Goal: Obtain resource: Obtain resource

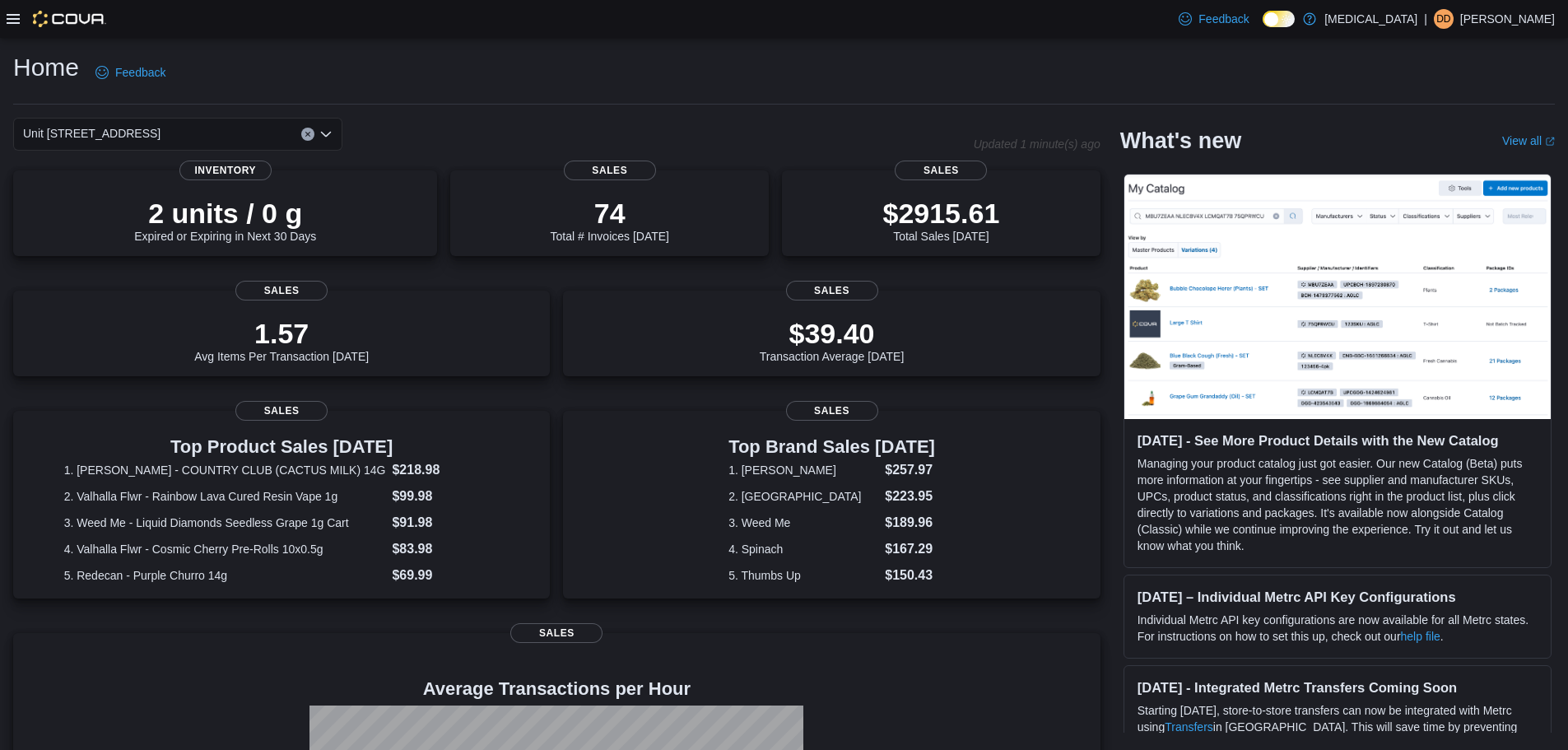
click at [12, 23] on icon at bounding box center [13, 19] width 13 height 10
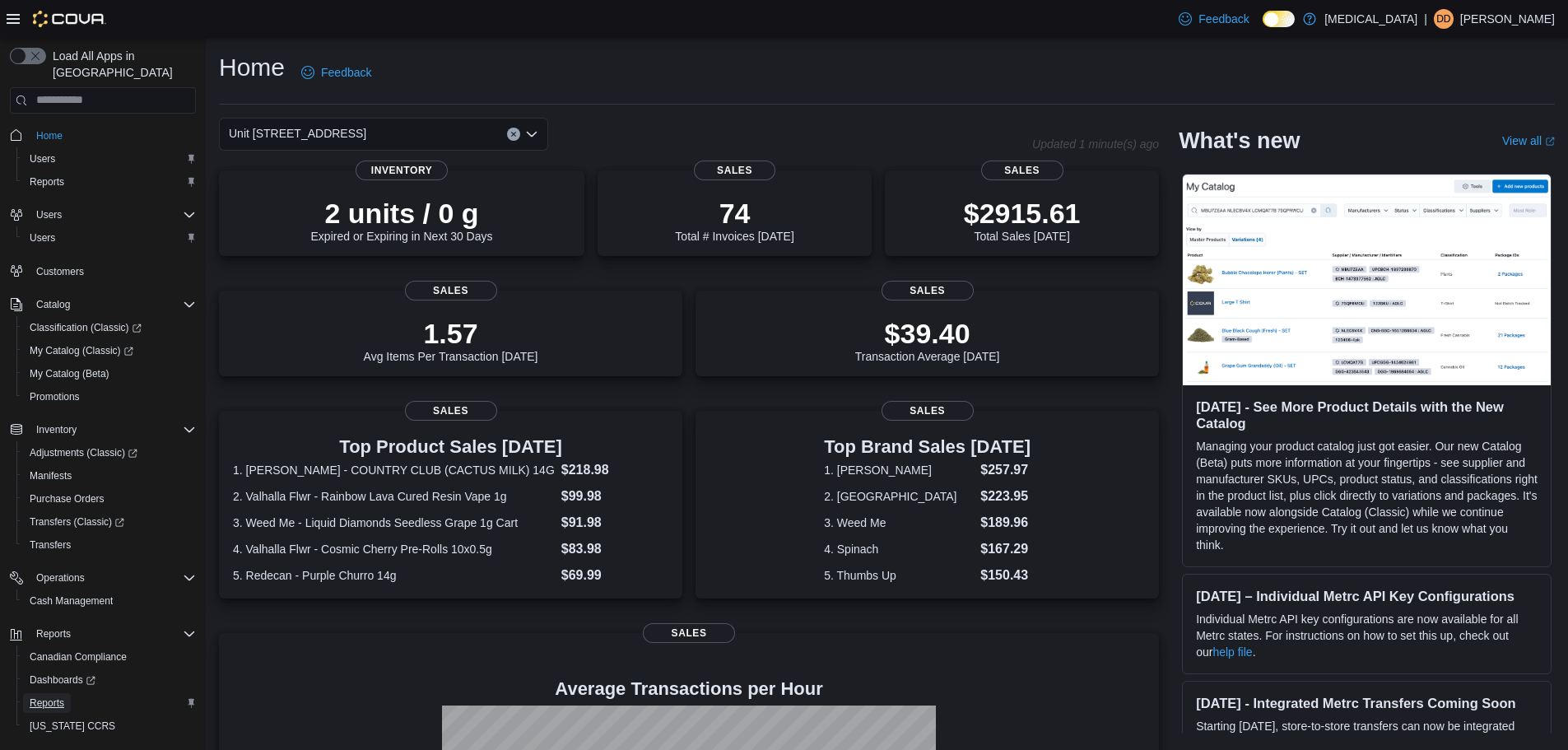
click at [48, 696] on span "Reports" at bounding box center [47, 702] width 35 height 13
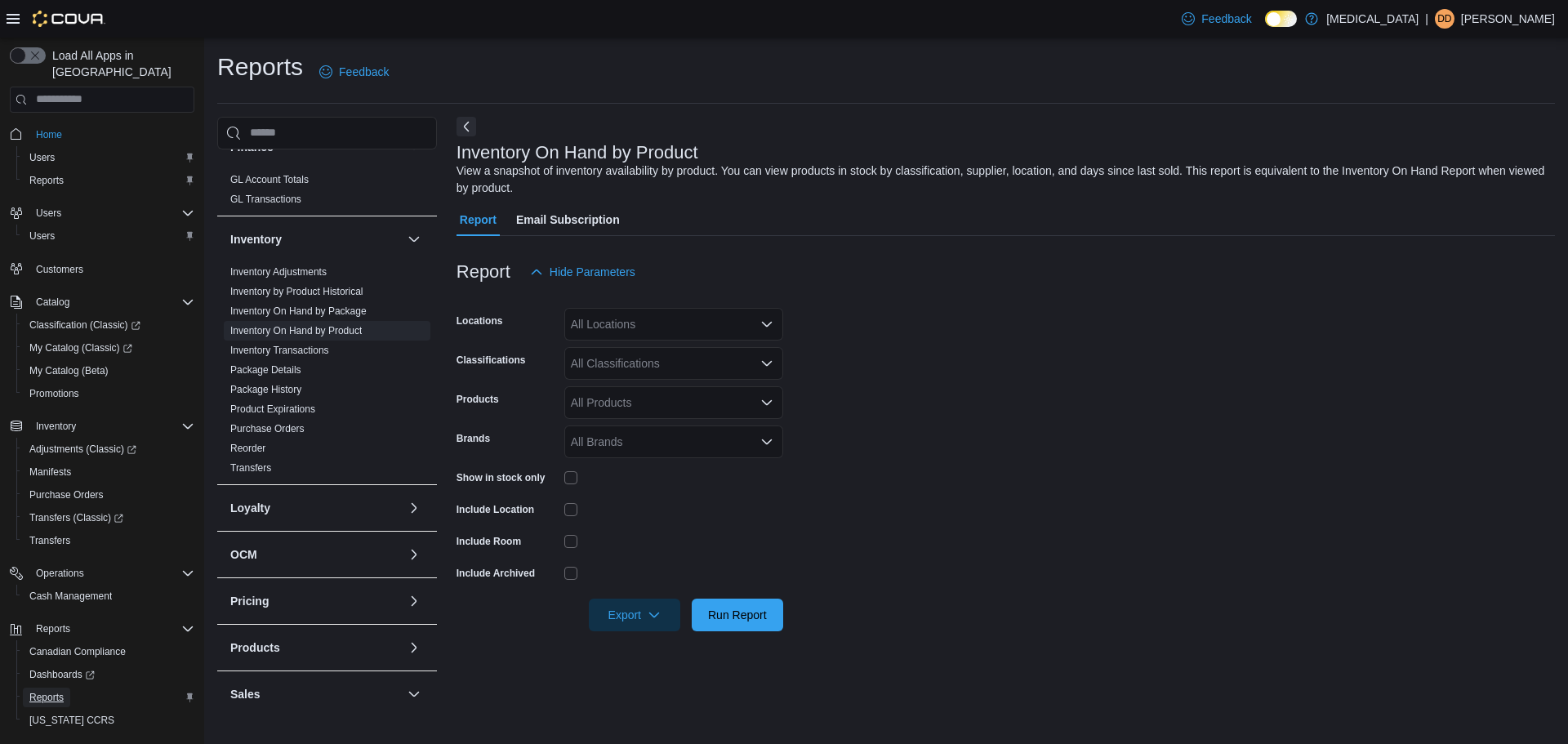
scroll to position [490, 0]
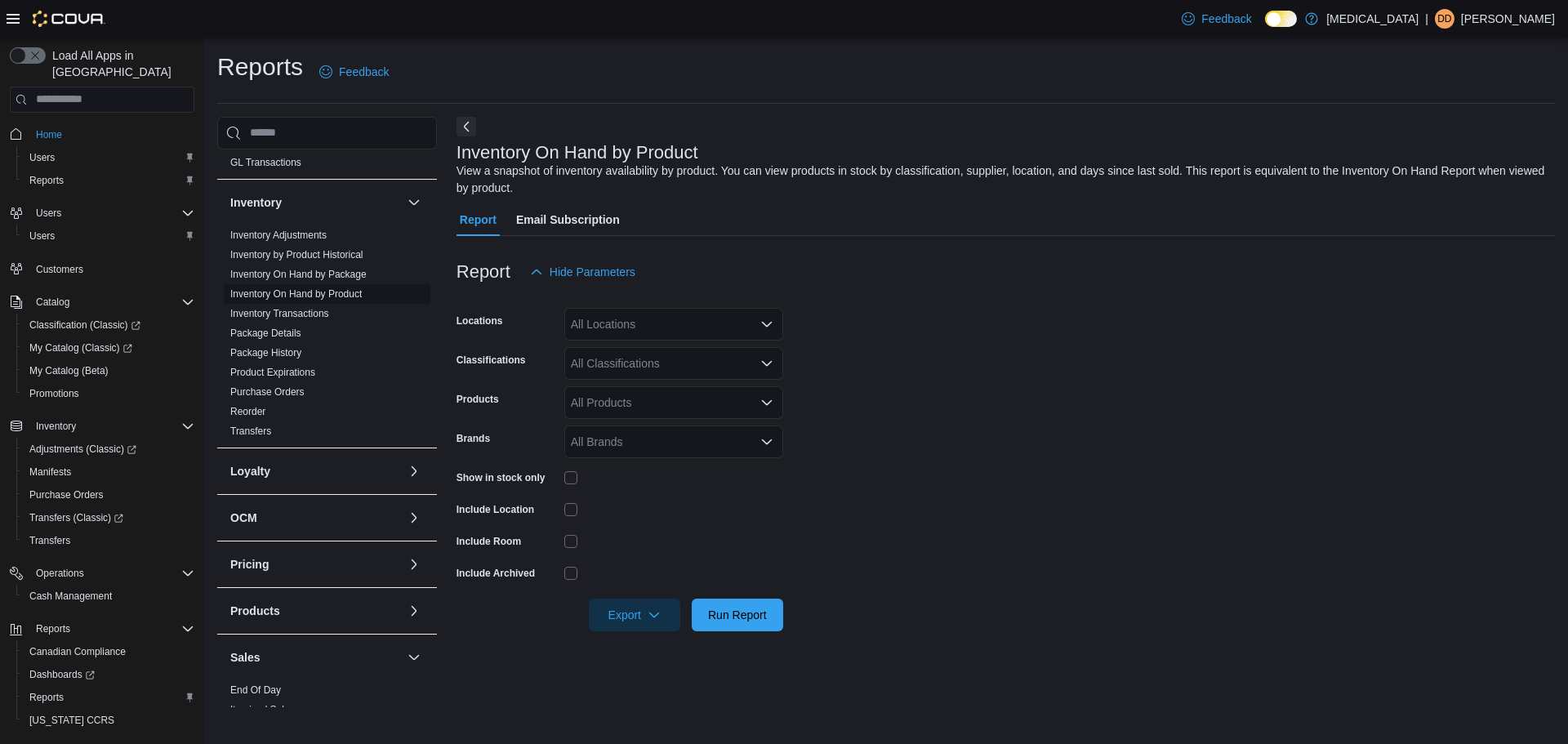
click at [348, 293] on link "Inventory On Hand by Product" at bounding box center [296, 294] width 132 height 12
click at [633, 331] on div "All Locations" at bounding box center [674, 324] width 219 height 33
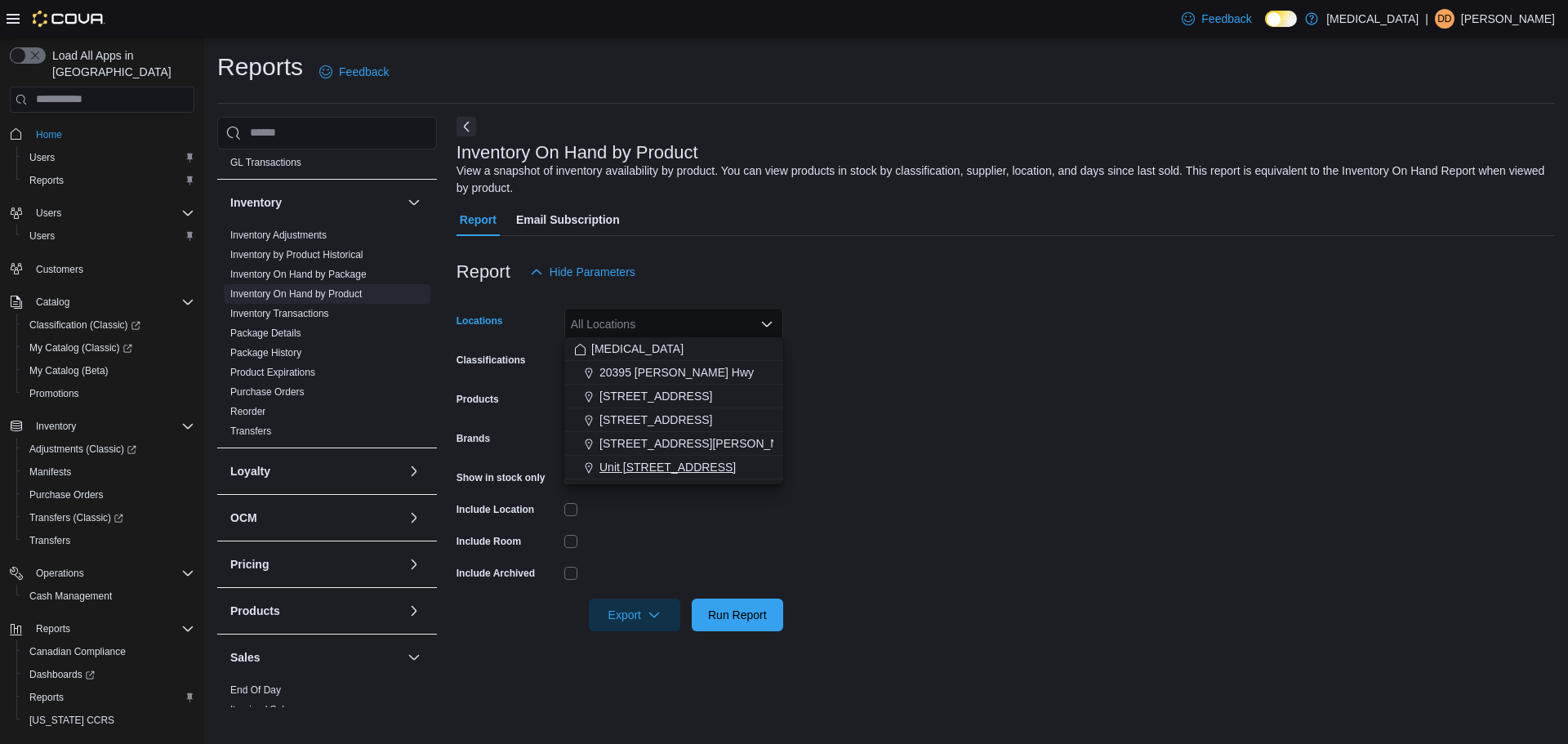
click at [667, 469] on span "Unit 385 North Dollarton Highway" at bounding box center [668, 466] width 137 height 16
click at [1140, 443] on form "Locations Unit 385 North Dollarton Highway Combo box. Selected. Unit 385 North …" at bounding box center [1005, 460] width 1098 height 343
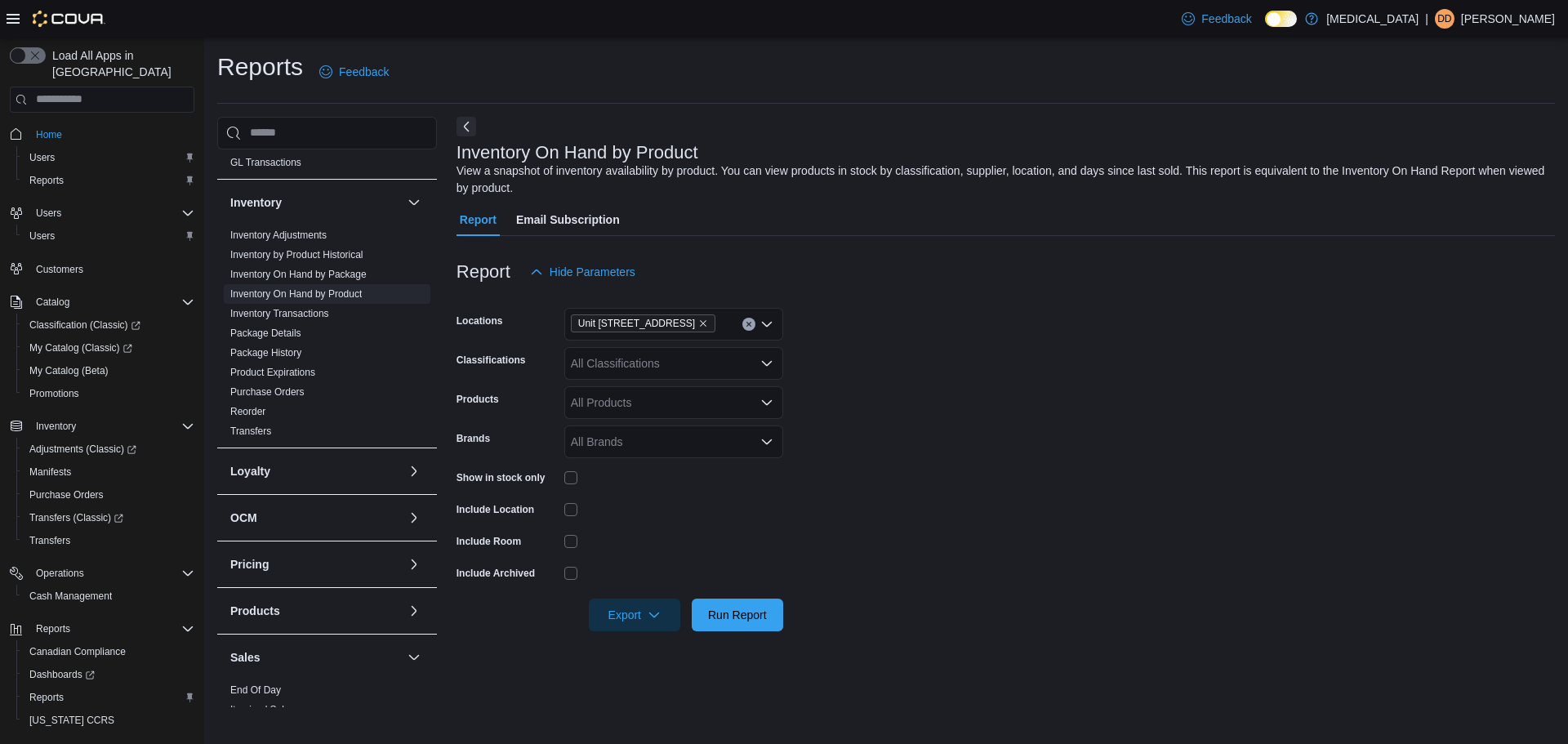
click at [670, 353] on div "All Classifications" at bounding box center [674, 364] width 219 height 33
click at [936, 391] on form "Locations Unit 385 North Dollarton Highway Classifications All Classifications …" at bounding box center [1005, 460] width 1098 height 343
click at [709, 405] on div "All Products" at bounding box center [674, 402] width 219 height 33
click at [1009, 402] on form "Locations Unit 385 North Dollarton Highway Classifications All Classifications …" at bounding box center [1005, 460] width 1098 height 343
click at [697, 444] on div "All Brands" at bounding box center [674, 442] width 219 height 33
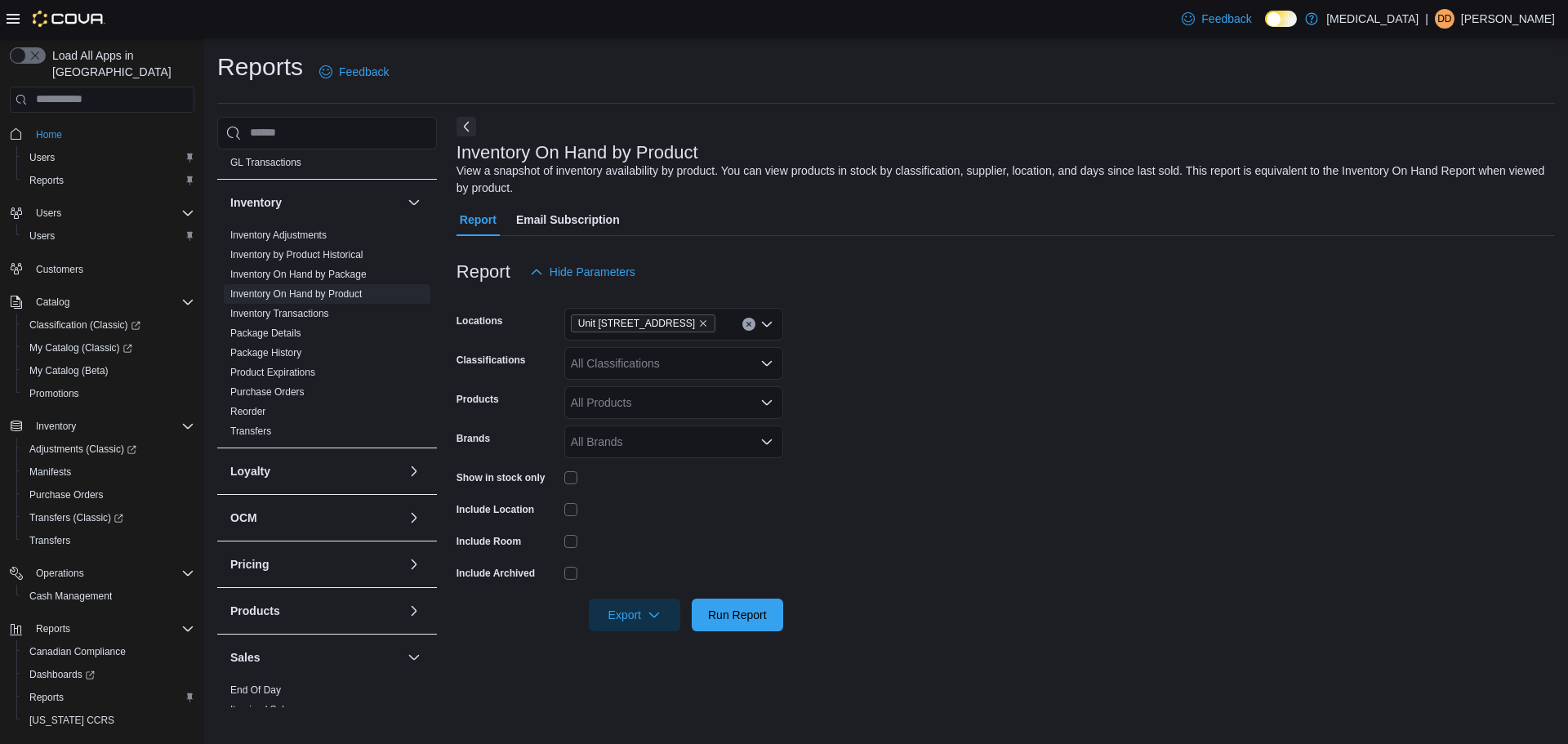
click at [988, 515] on form "Locations Unit 385 North Dollarton Highway Classifications All Classifications …" at bounding box center [1005, 460] width 1098 height 343
click at [674, 628] on button "Export" at bounding box center [634, 614] width 91 height 33
click at [626, 646] on span "Export to Excel" at bounding box center [639, 644] width 73 height 13
